Goal: Task Accomplishment & Management: Complete application form

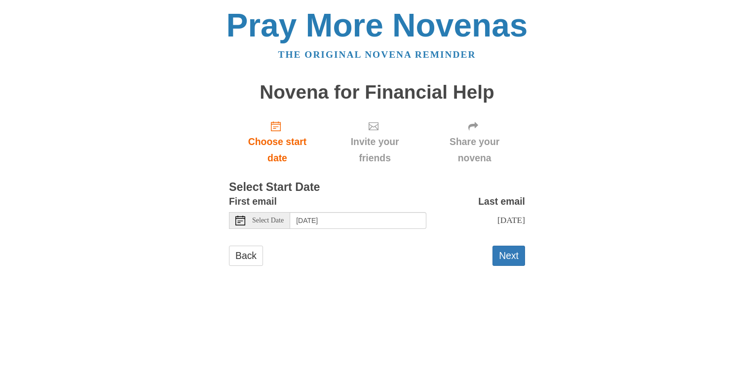
click at [240, 220] on icon at bounding box center [240, 221] width 10 height 10
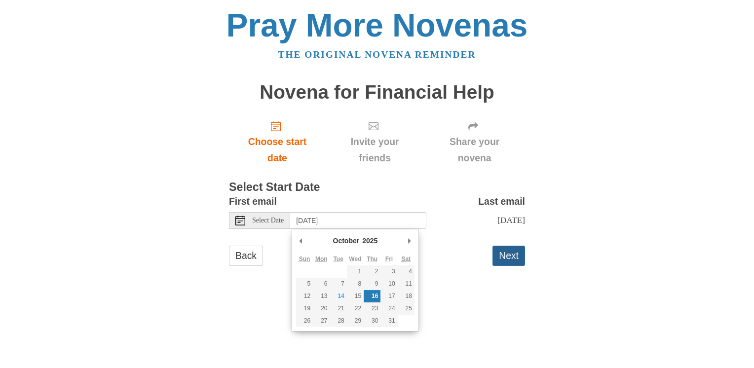
click at [507, 259] on button "Next" at bounding box center [508, 256] width 33 height 20
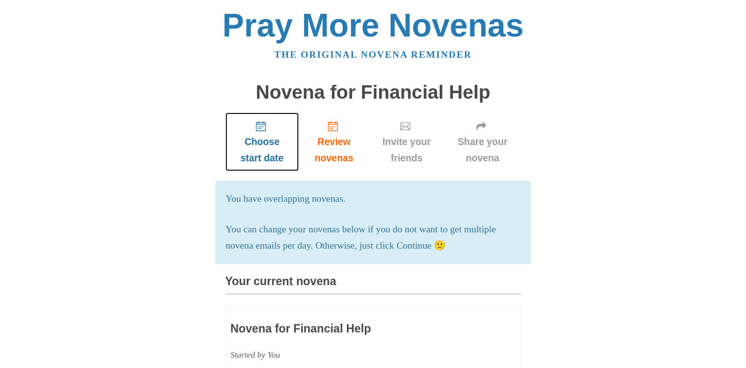
click at [261, 129] on icon "Choose start date" at bounding box center [261, 126] width 10 height 10
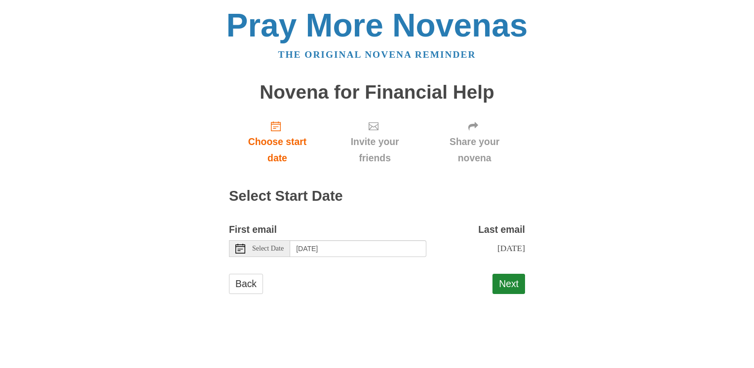
click at [242, 251] on icon at bounding box center [240, 249] width 10 height 10
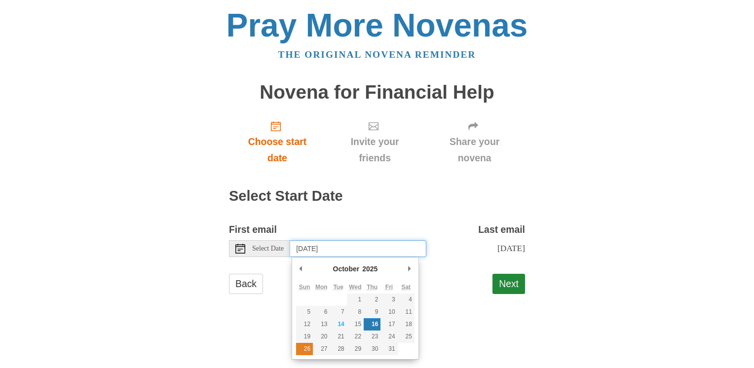
type input "Sunday, October 26th"
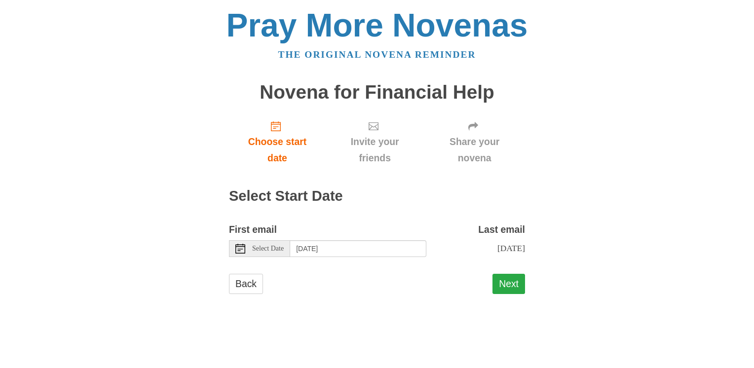
click at [509, 294] on button "Next" at bounding box center [508, 284] width 33 height 20
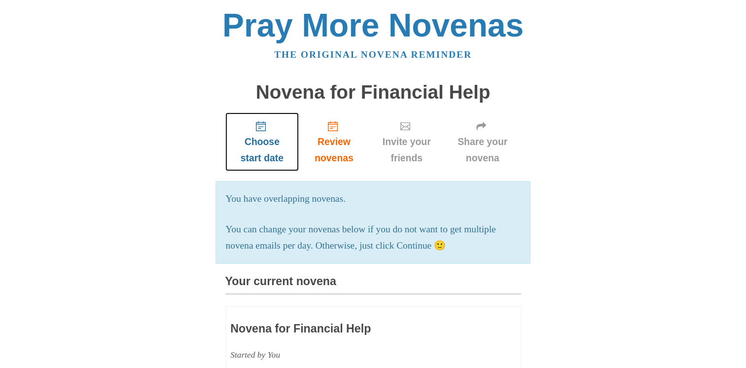
click at [262, 145] on span "Choose start date" at bounding box center [262, 150] width 54 height 33
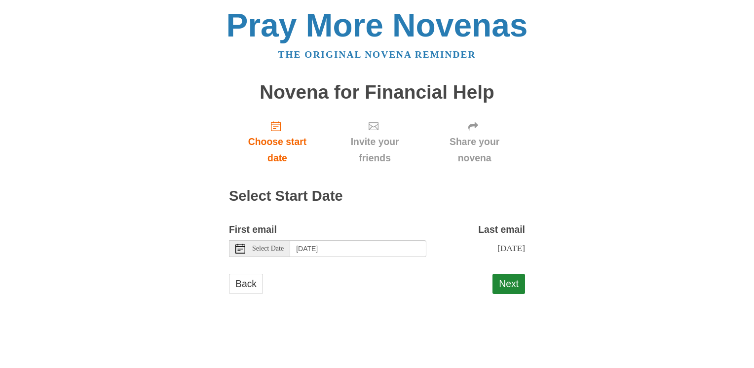
click at [241, 246] on use at bounding box center [240, 249] width 10 height 10
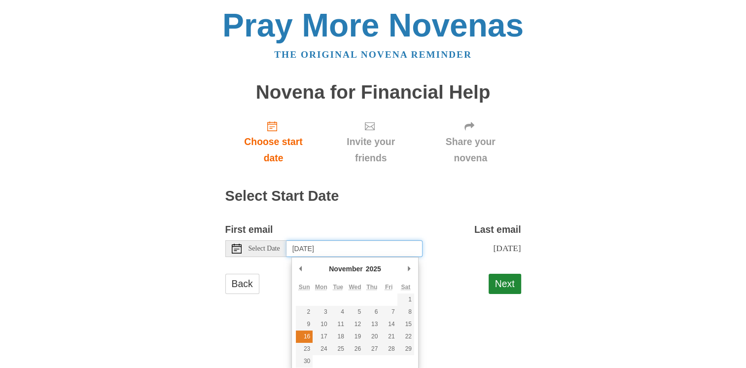
type input "[DATE]"
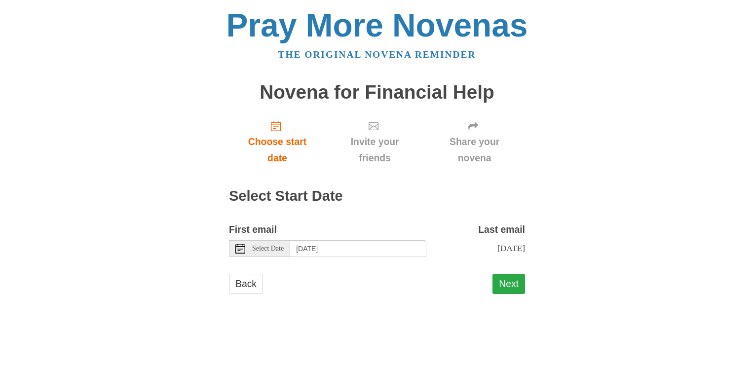
click at [509, 289] on button "Next" at bounding box center [508, 284] width 33 height 20
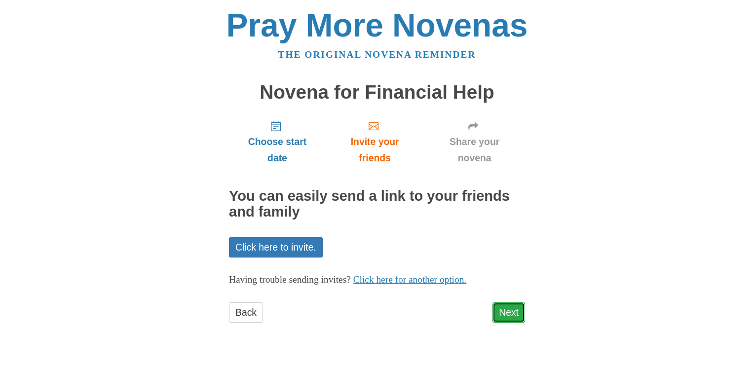
click at [503, 314] on link "Next" at bounding box center [508, 312] width 33 height 20
